Goal: Transaction & Acquisition: Purchase product/service

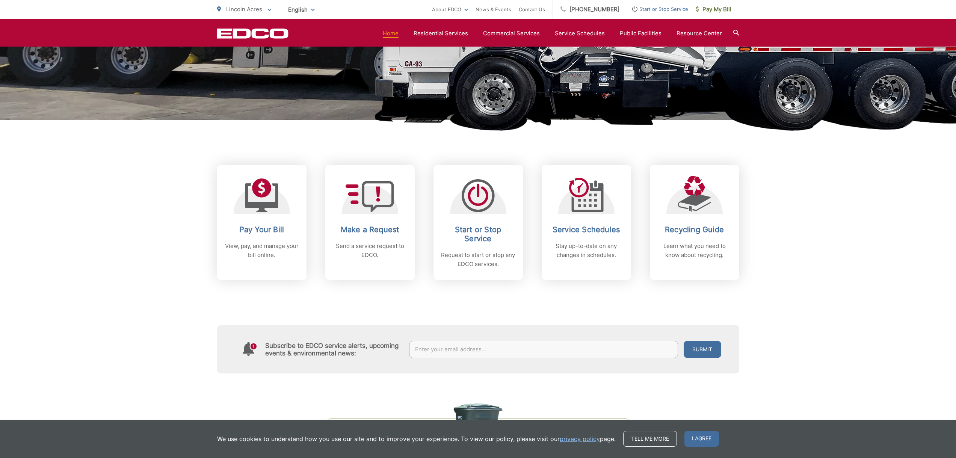
scroll to position [225, 0]
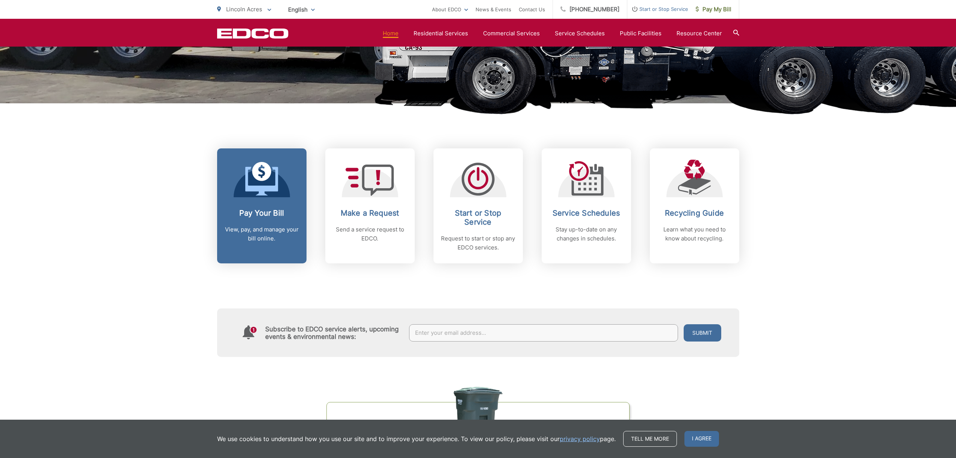
click at [252, 213] on h2 "Pay Your Bill" at bounding box center [262, 213] width 74 height 9
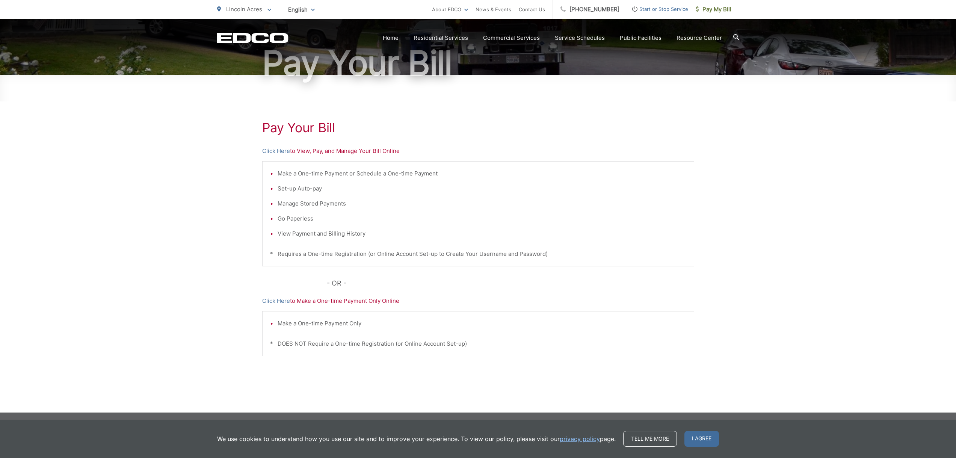
scroll to position [76, 0]
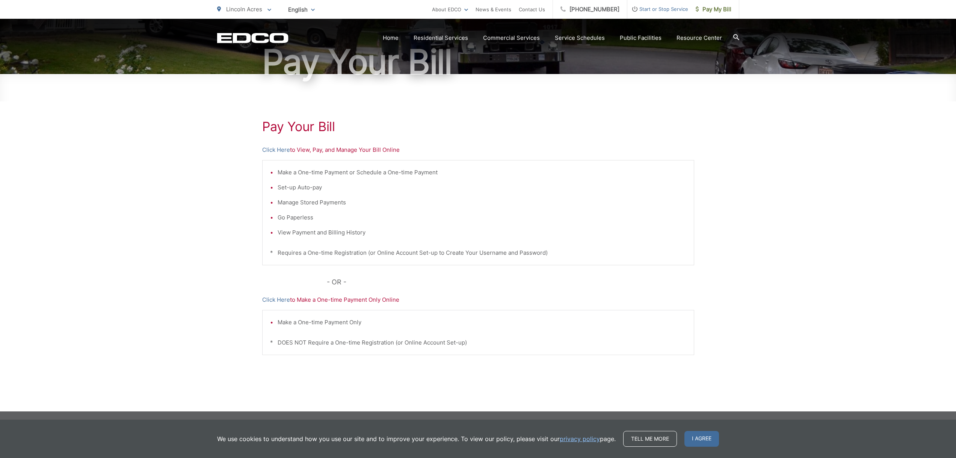
click at [343, 300] on p "Click Here to Make a One-time Payment Only Online" at bounding box center [478, 299] width 432 height 9
click at [285, 301] on link "Click Here" at bounding box center [276, 299] width 28 height 9
